Goal: Transaction & Acquisition: Purchase product/service

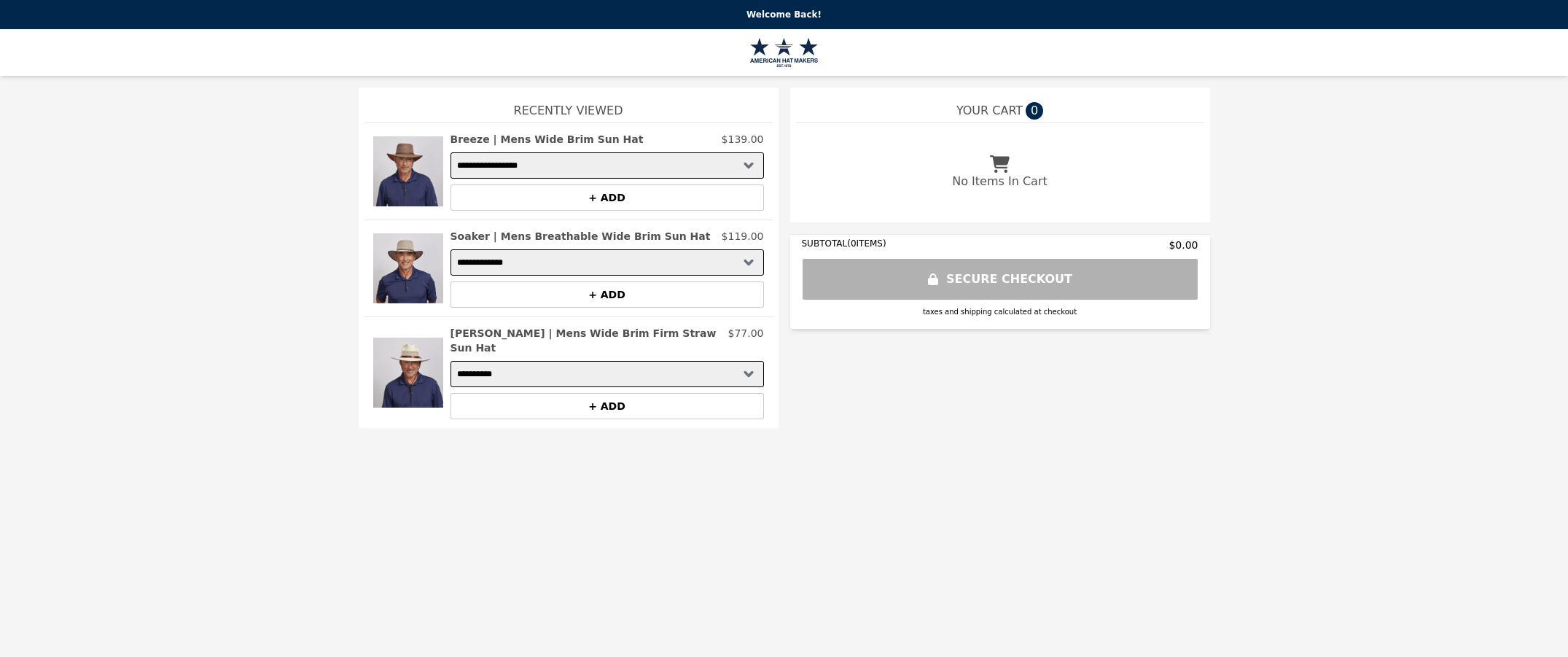
click at [393, 264] on img at bounding box center [408, 268] width 70 height 79
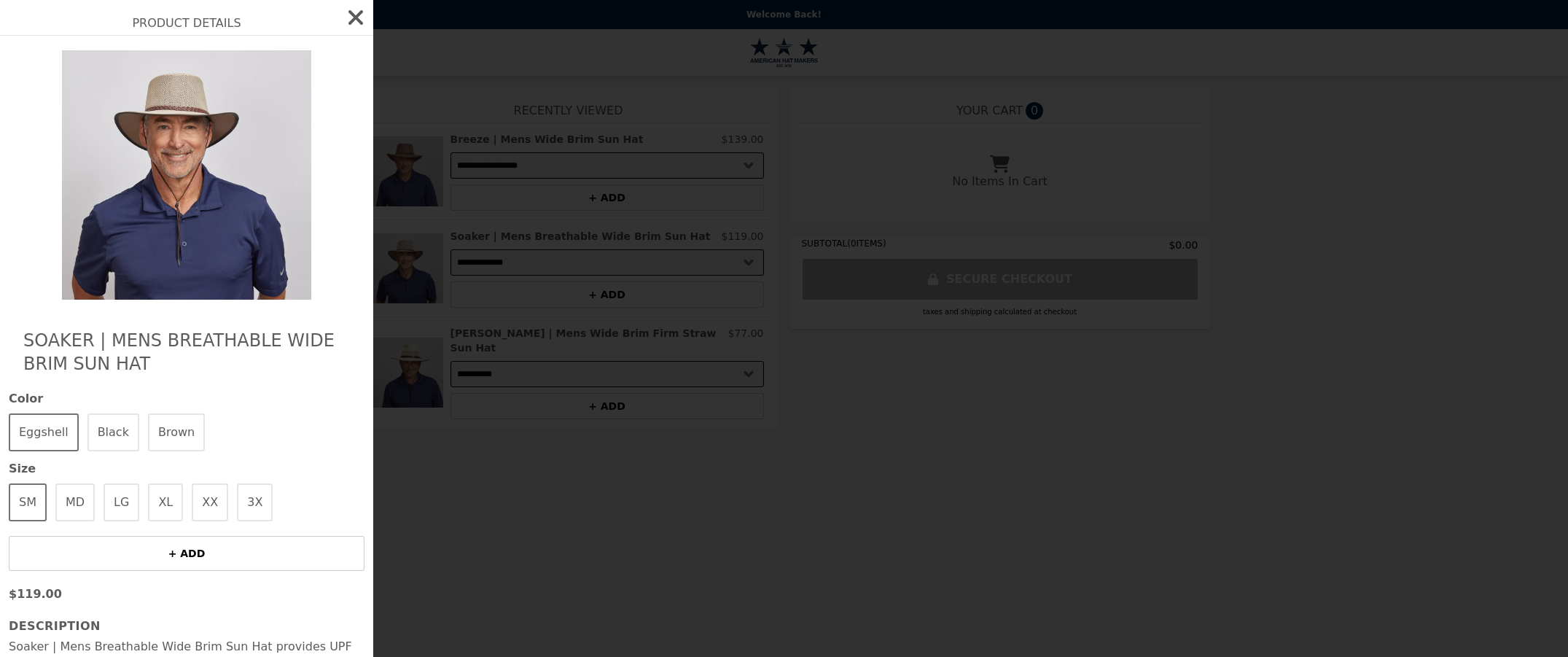
click at [208, 167] on img at bounding box center [186, 175] width 267 height 250
click at [114, 432] on button "Black" at bounding box center [113, 432] width 51 height 37
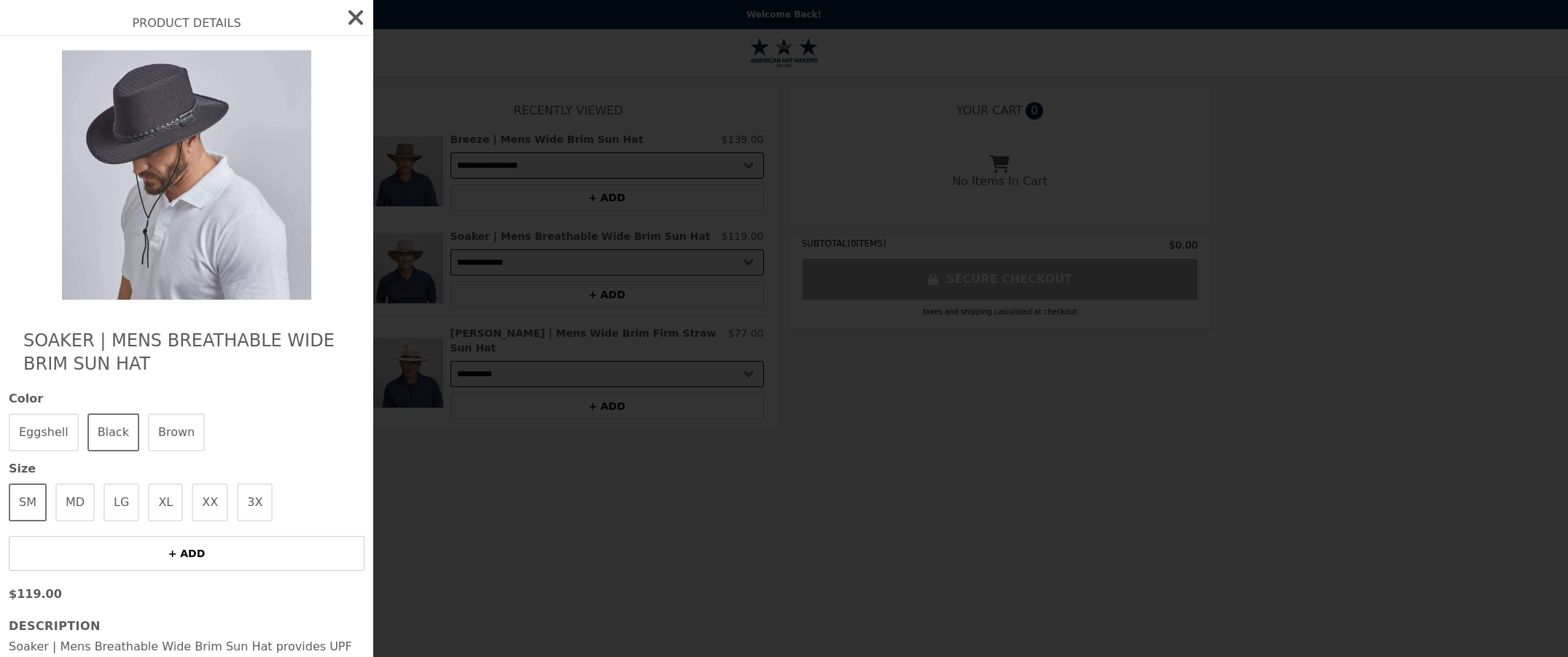
click at [161, 421] on button "Brown" at bounding box center [177, 432] width 57 height 37
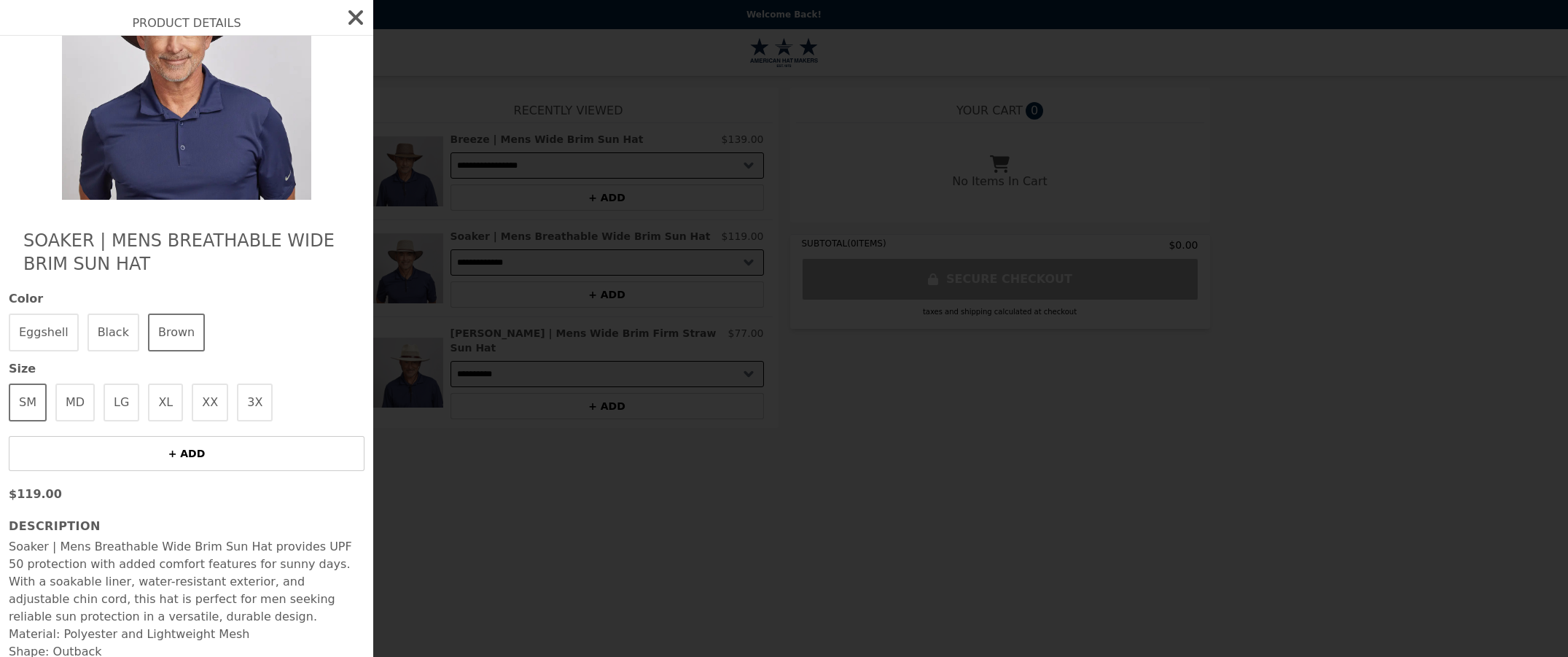
scroll to position [217, 0]
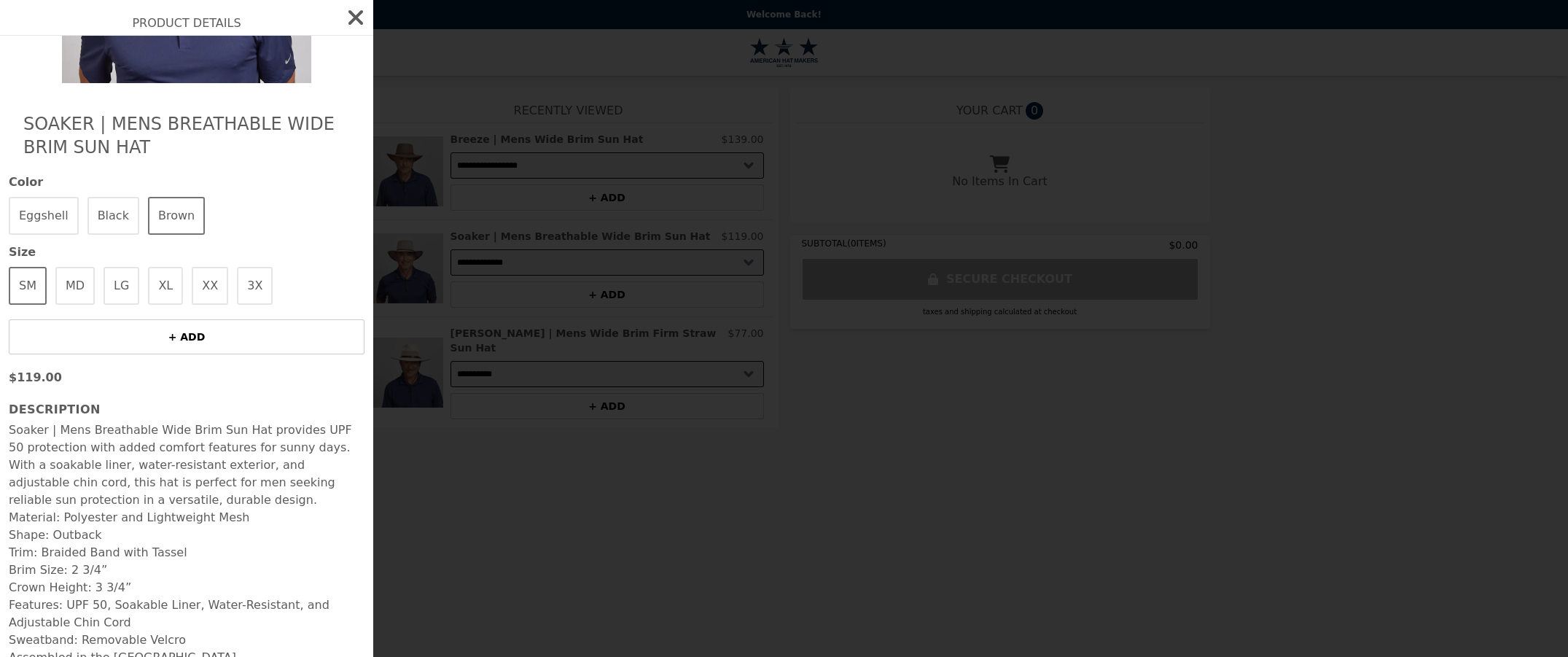
click at [237, 75] on div "Soaker | Mens Breathable Wide Brim Sun Hat Color Eggshell Black Brown Size SM M…" at bounding box center [186, 243] width 374 height 847
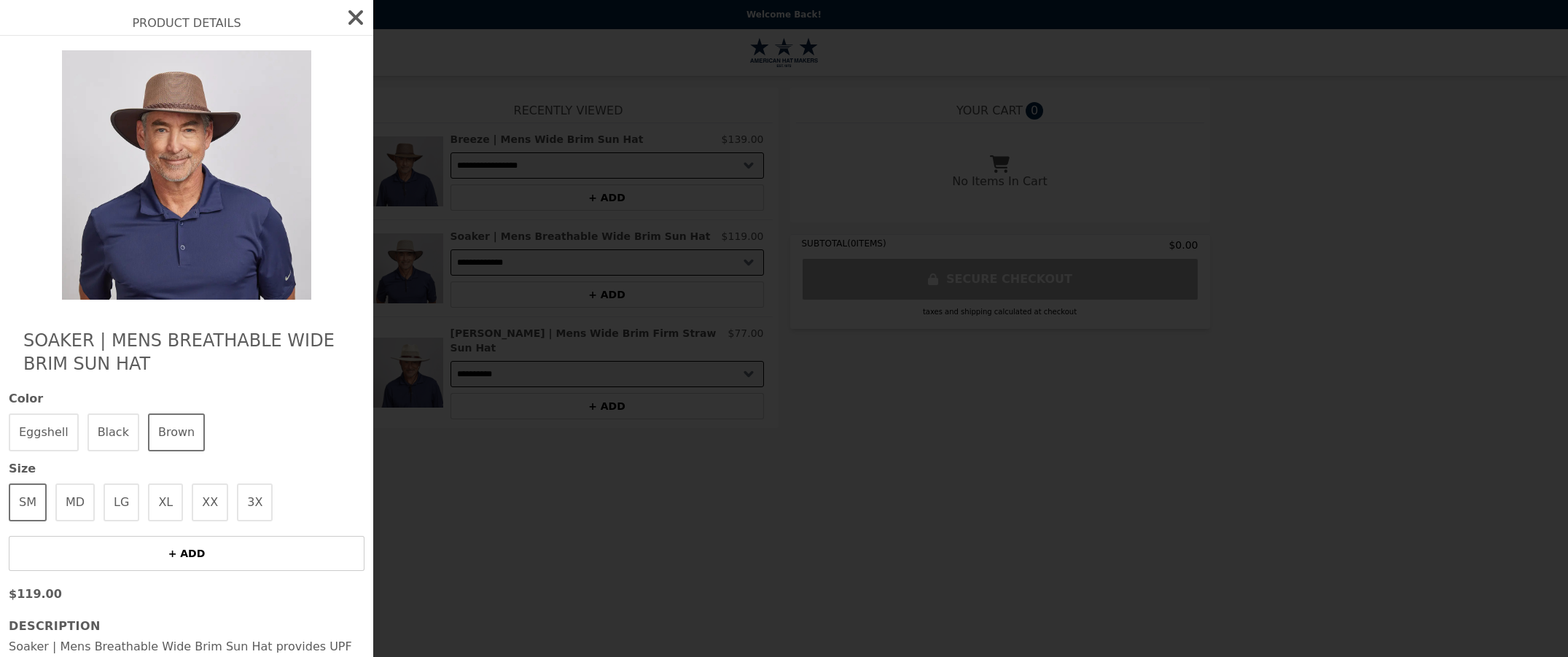
click at [194, 153] on img at bounding box center [186, 175] width 267 height 250
click at [175, 27] on h2 "Product Details" at bounding box center [186, 17] width 374 height 35
click at [796, 293] on div "Product Details Soaker | Mens Breathable Wide Brim Sun Hat Color Eggshell Black…" at bounding box center [784, 328] width 1568 height 657
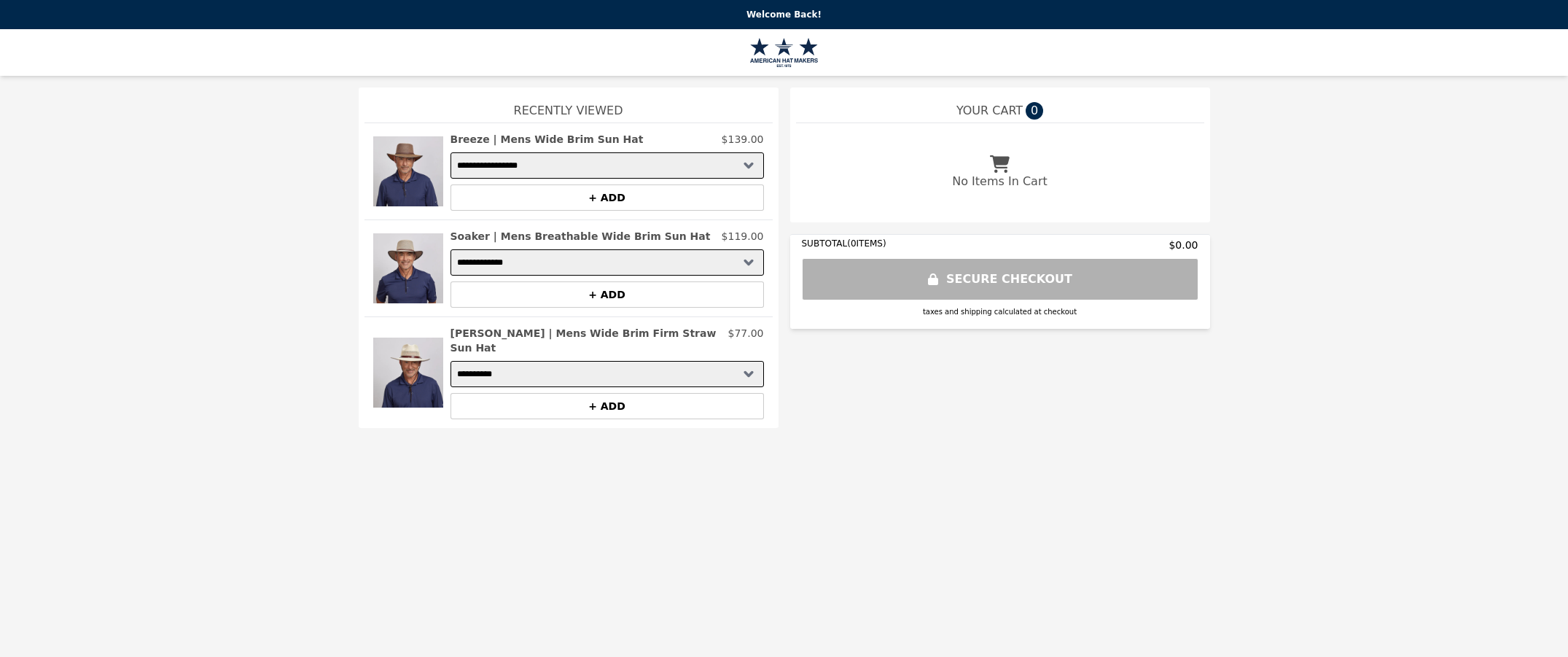
click at [782, 18] on p "Welcome Back!" at bounding box center [784, 15] width 1551 height 12
click at [769, 51] on img at bounding box center [784, 52] width 68 height 30
